Goal: Check status: Check status

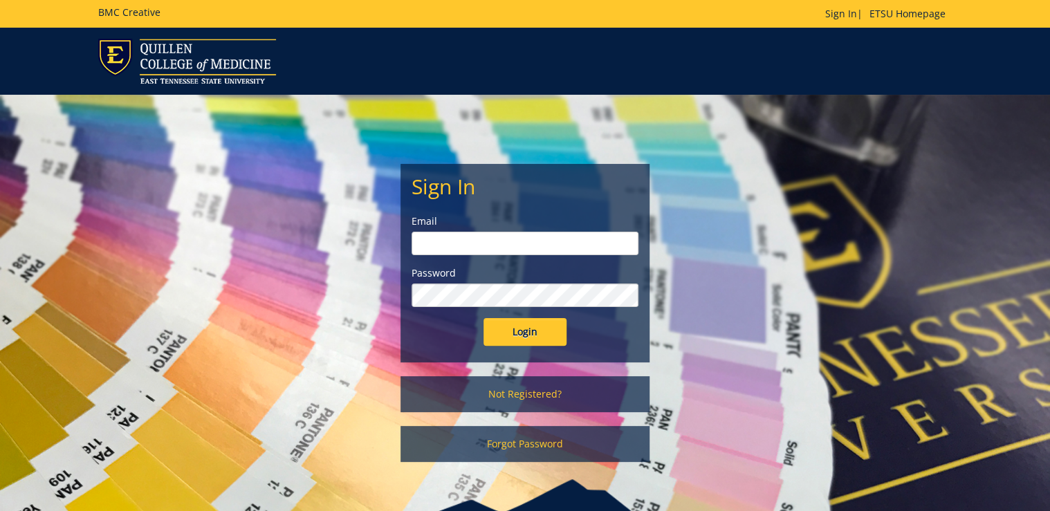
type input "[PERSON_NAME][EMAIL_ADDRESS][DOMAIN_NAME]"
click at [520, 332] on input "Login" at bounding box center [524, 332] width 83 height 28
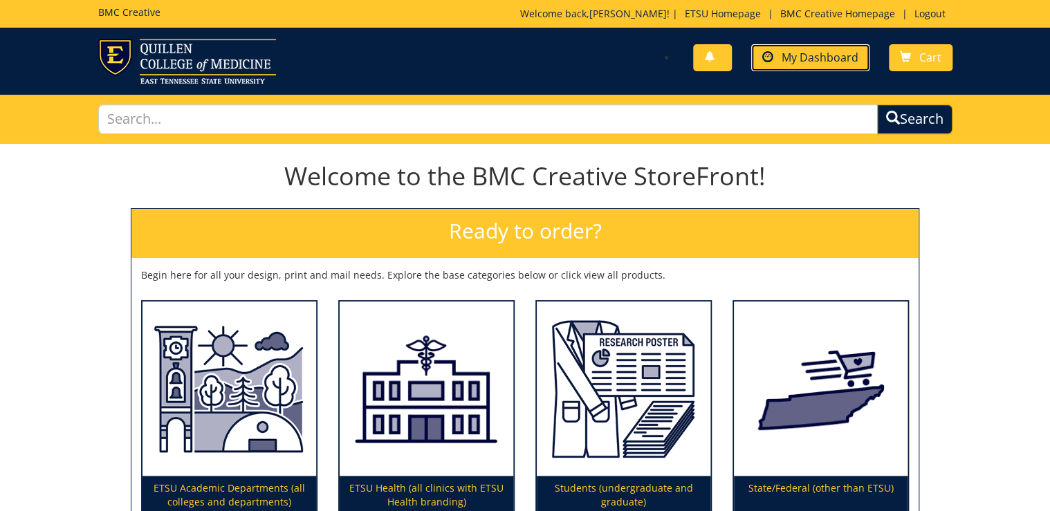
click at [849, 51] on span "My Dashboard" at bounding box center [819, 57] width 77 height 15
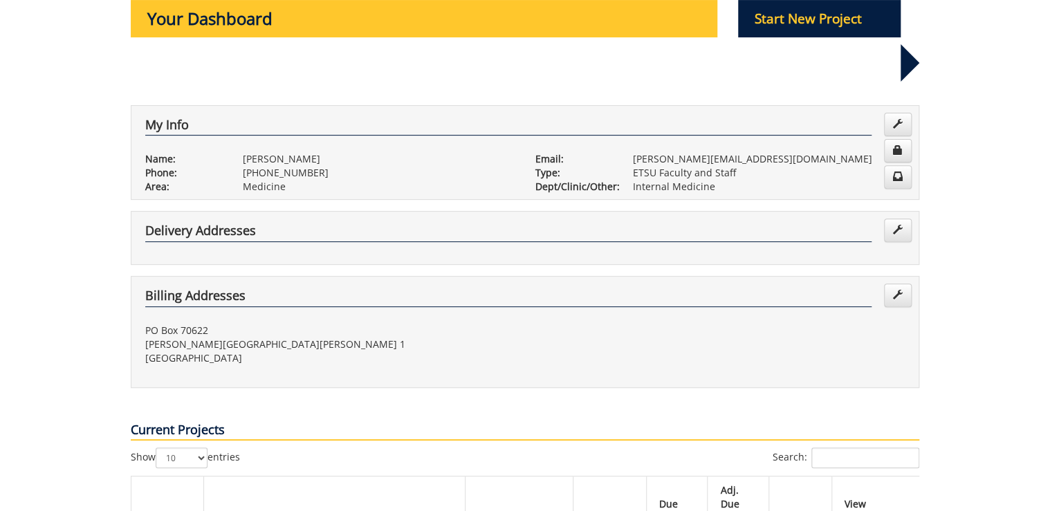
scroll to position [387, 0]
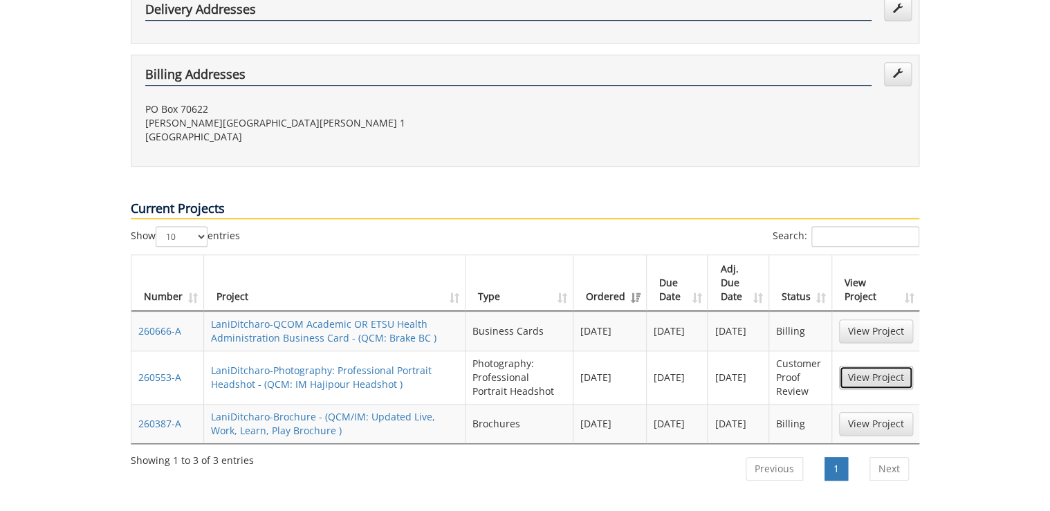
click at [851, 366] on link "View Project" at bounding box center [876, 378] width 74 height 24
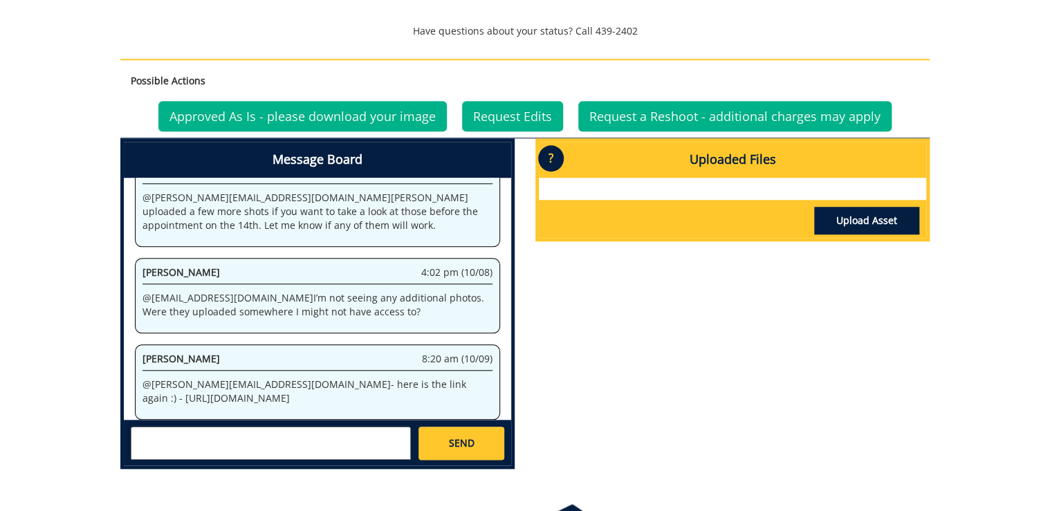
scroll to position [608, 0]
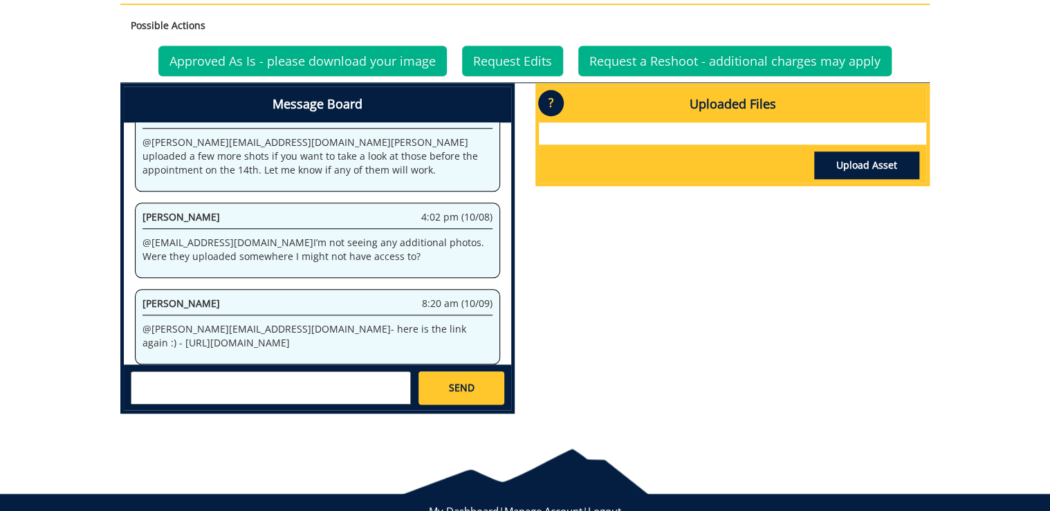
drag, startPoint x: 354, startPoint y: 296, endPoint x: 319, endPoint y: 322, distance: 43.0
click at [319, 322] on p "@ ditcharo@etsu.edu - here is the link again :) - https://etsu365-my.sharepoint…" at bounding box center [317, 336] width 350 height 28
copy p "https://etsu365-my.sharepoint.com/:f:/g/personal/gougeja_etsu_edu/EgQtr5S0IxtLv…"
click at [561, 314] on div "Message Board System 9:41 am (09/23) Welcome to the Project Messenger. All mess…" at bounding box center [525, 254] width 830 height 342
click at [319, 57] on link "Approved As Is - please download your image" at bounding box center [302, 61] width 288 height 30
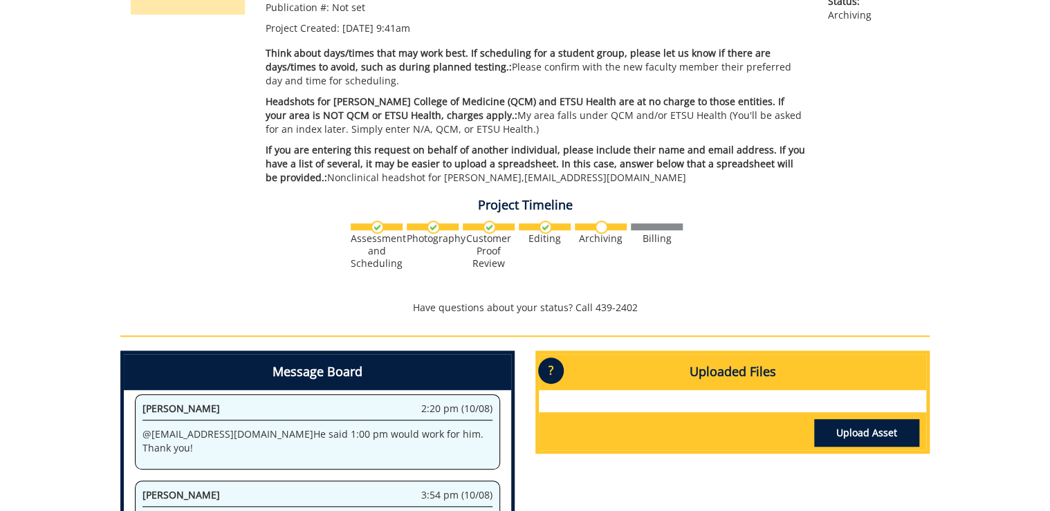
scroll to position [961, 0]
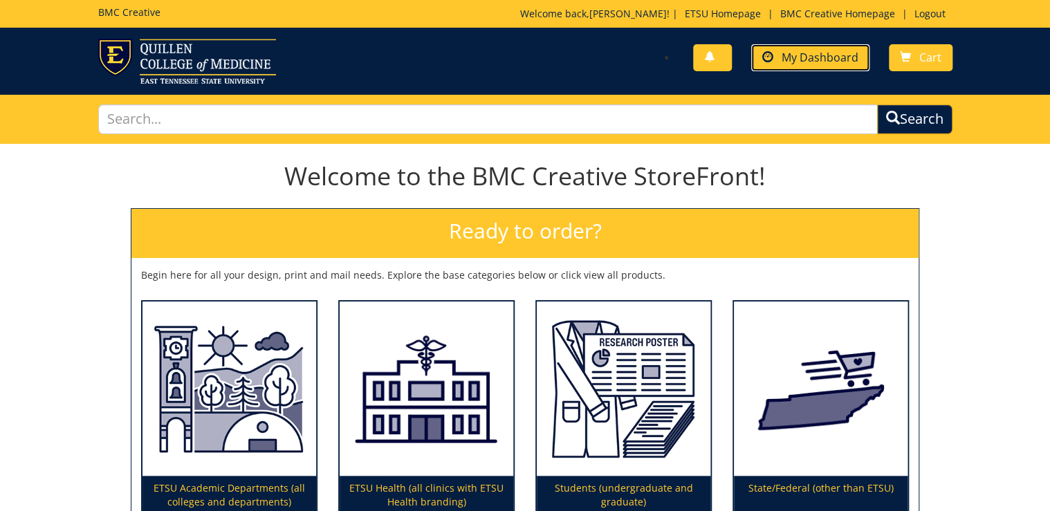
click at [819, 56] on span "My Dashboard" at bounding box center [819, 57] width 77 height 15
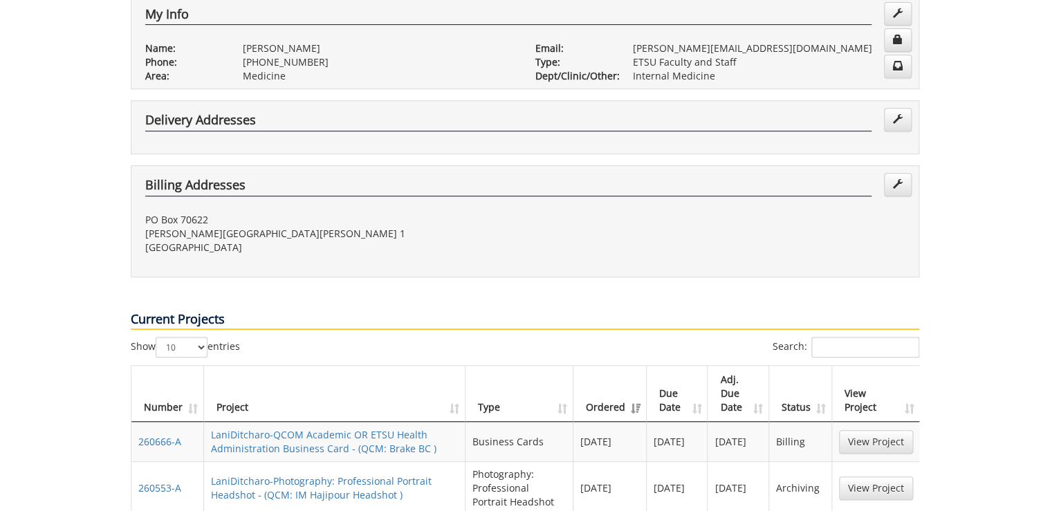
scroll to position [387, 0]
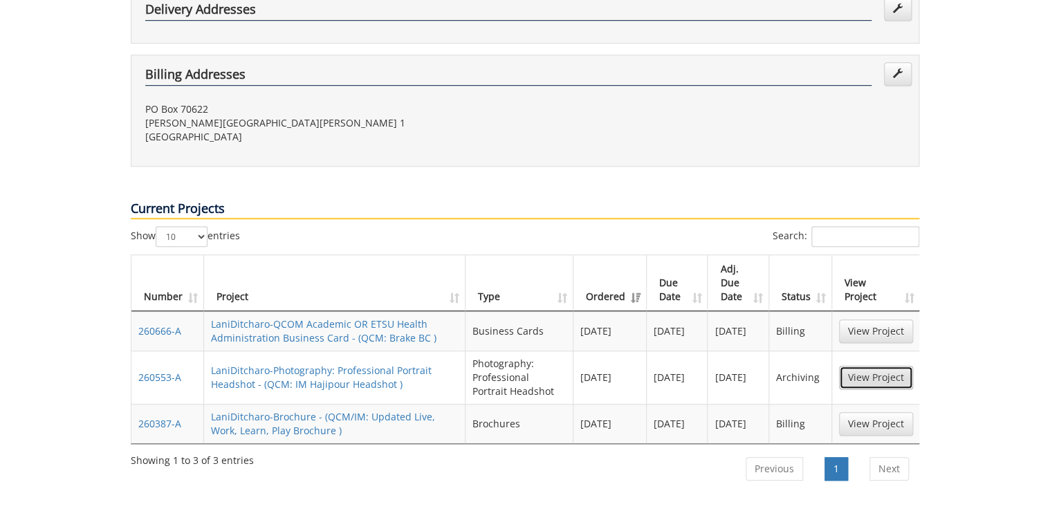
click at [857, 366] on link "View Project" at bounding box center [876, 378] width 74 height 24
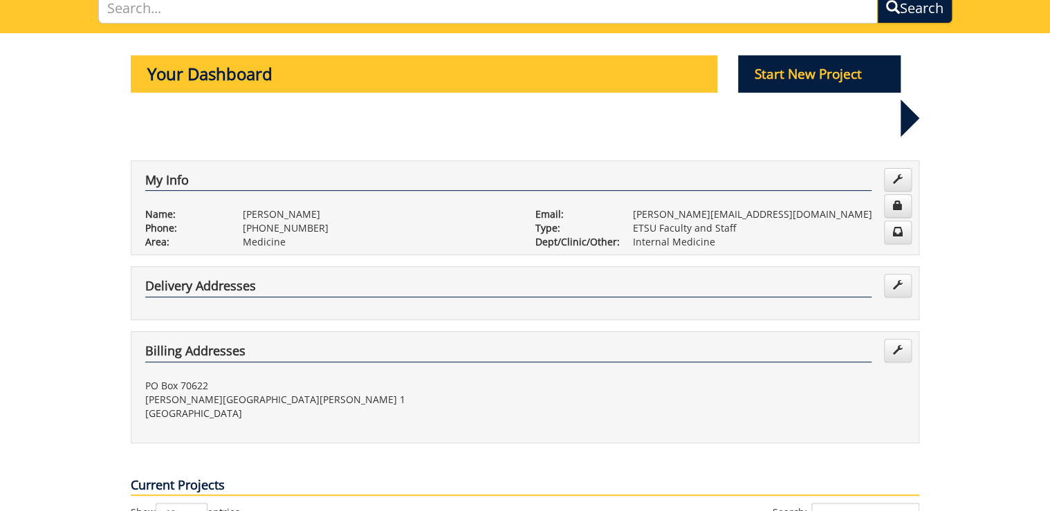
scroll to position [0, 0]
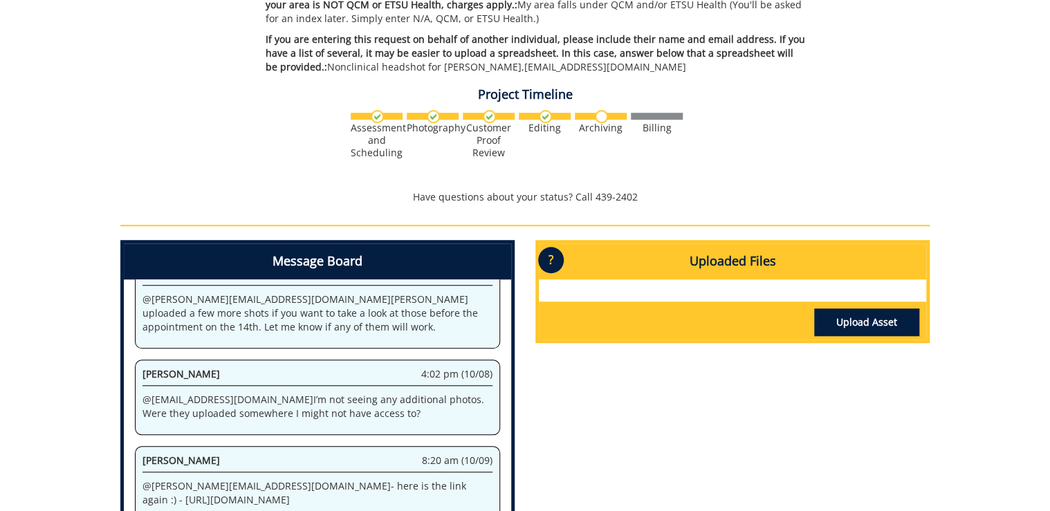
scroll to position [553, 0]
